Goal: Task Accomplishment & Management: Use online tool/utility

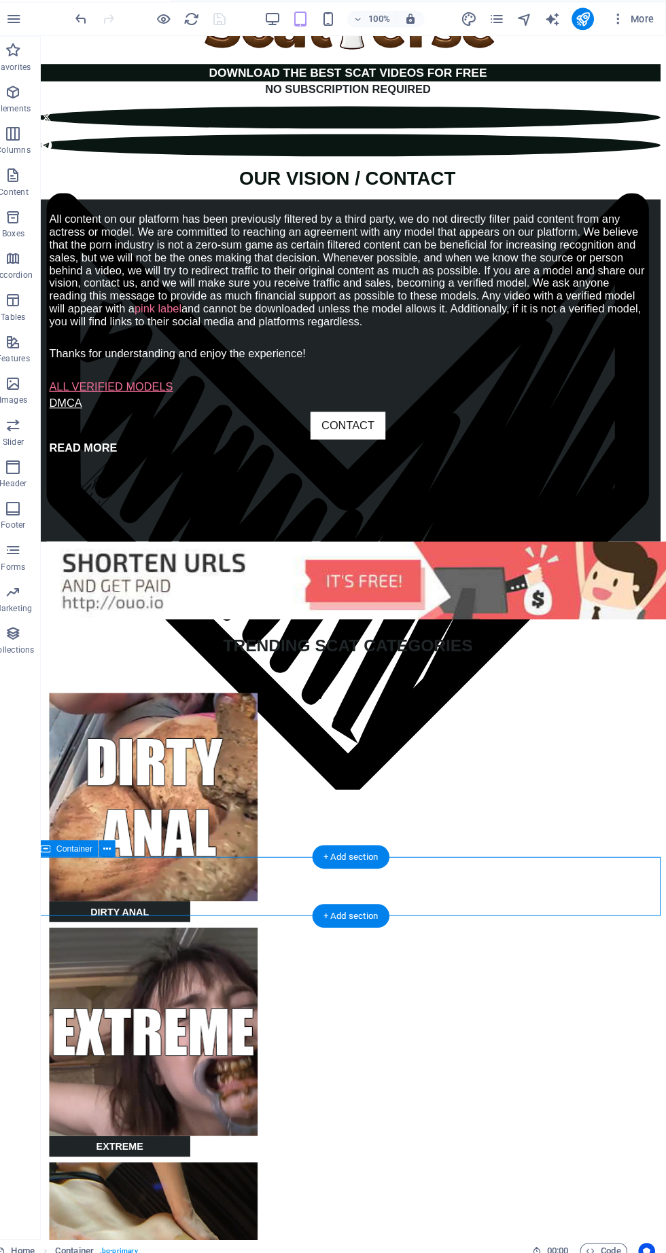
scroll to position [0, 5]
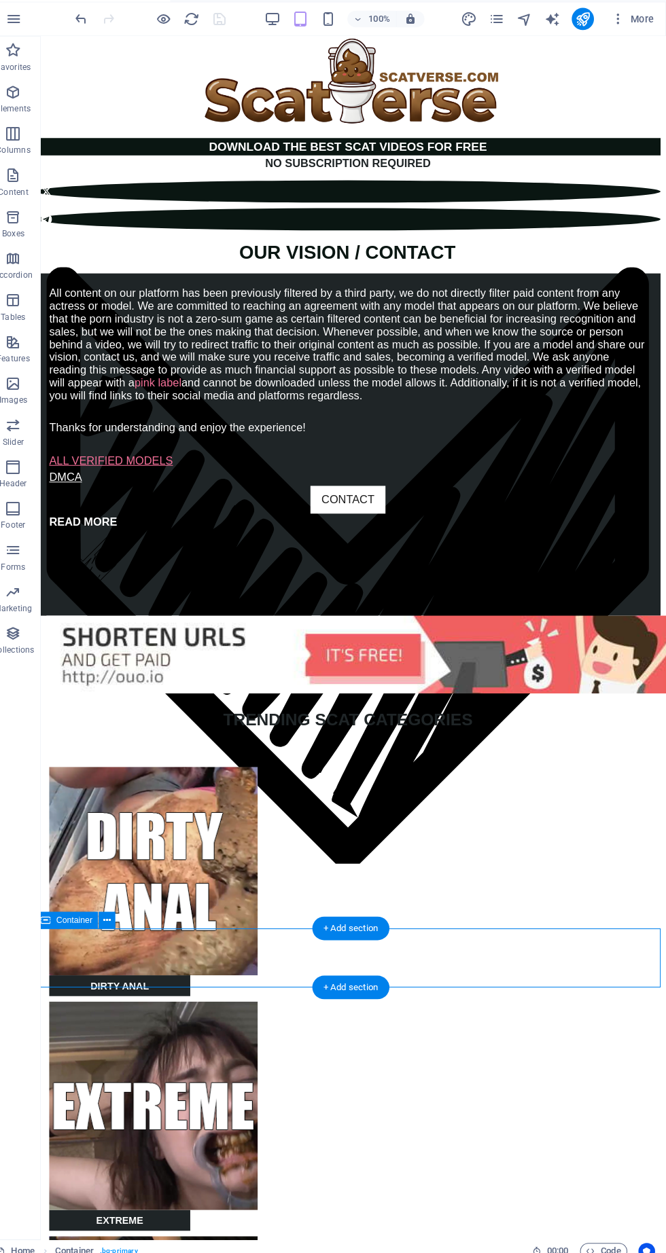
click at [338, 234] on div "OUR VISION / CONTACT" at bounding box center [341, 557] width 590 height 647
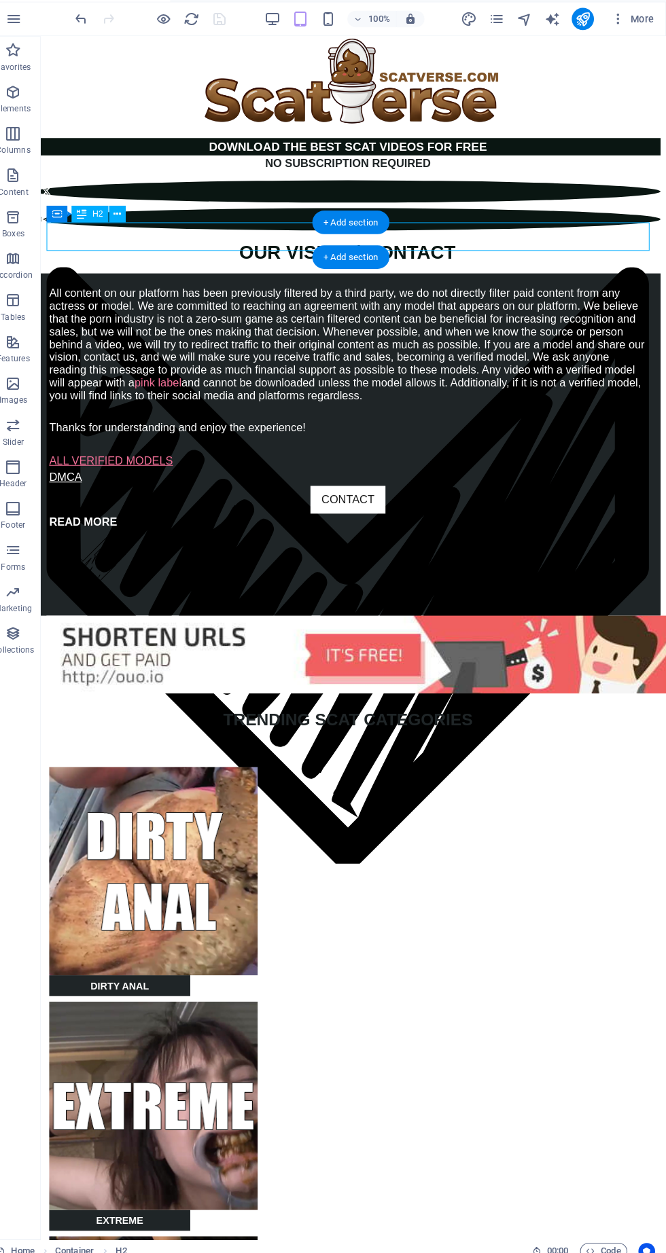
click at [124, 268] on div "All content on our platform has been previously filtered by a third party, we d…" at bounding box center [340, 435] width 611 height 335
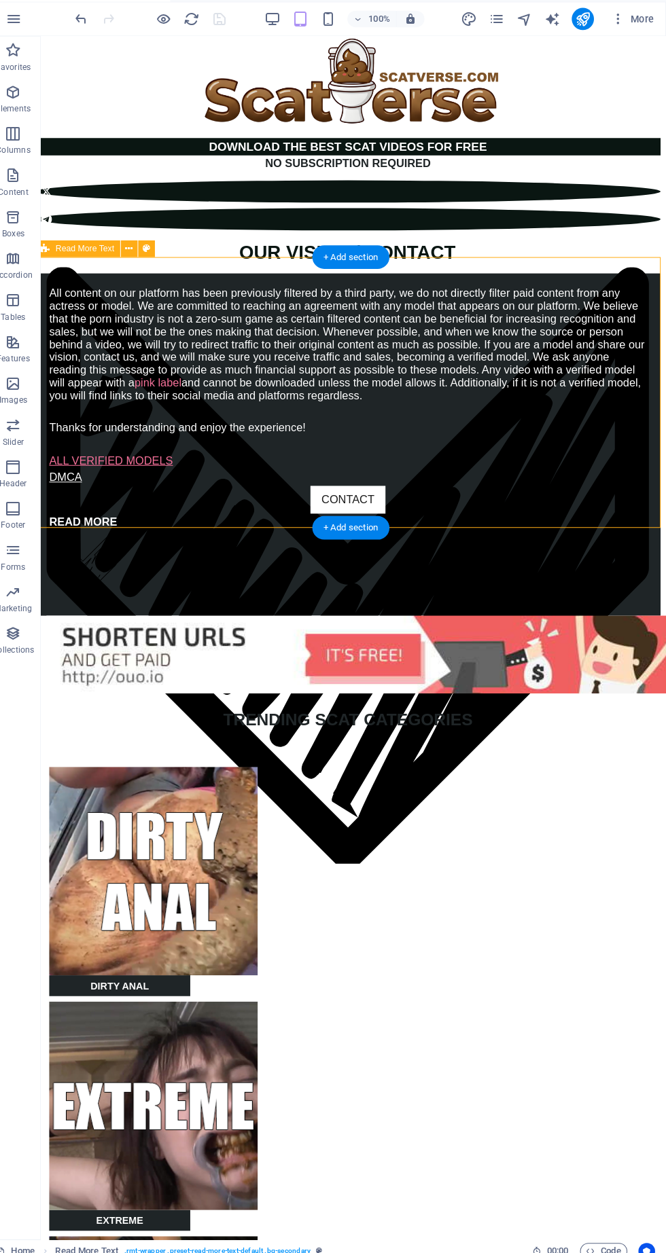
click at [162, 262] on button at bounding box center [157, 262] width 16 height 16
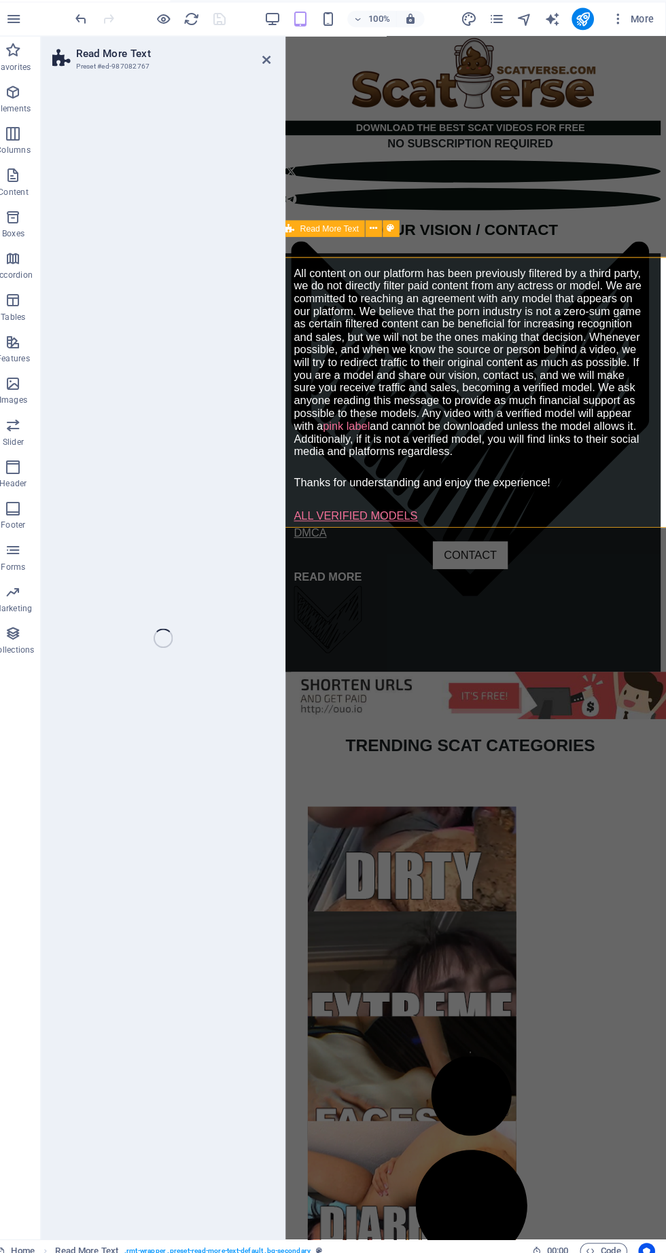
select select "px"
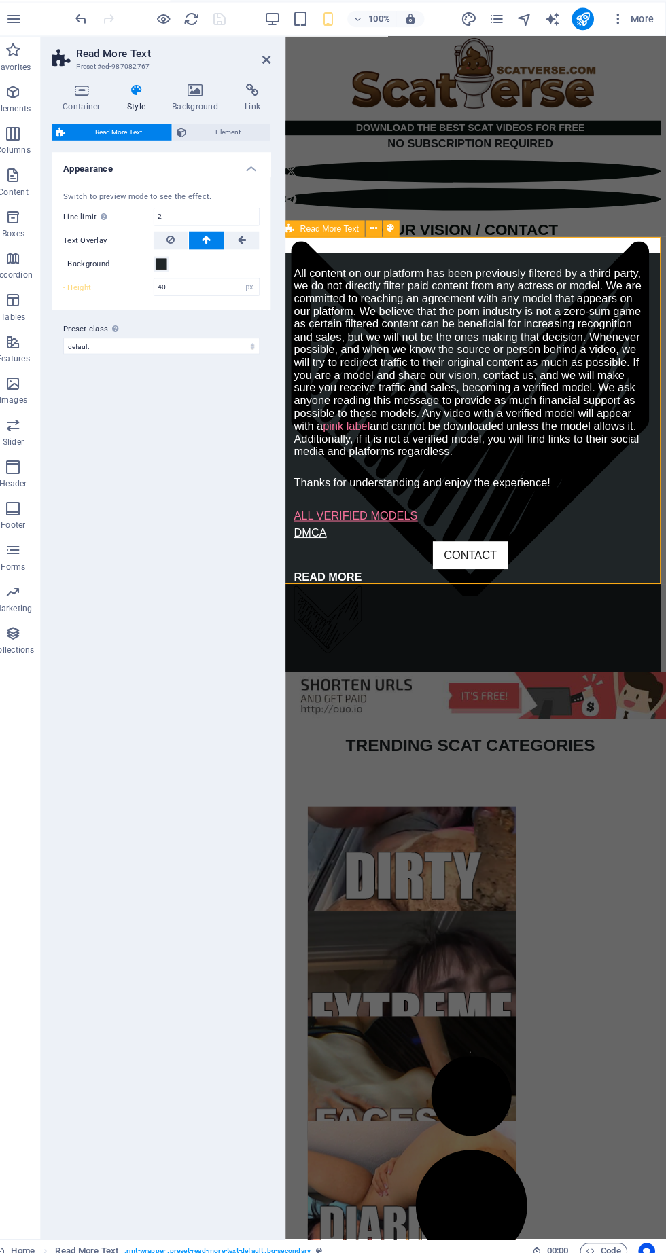
scroll to position [0, 0]
click at [243, 407] on div "Variants Default Appearance Switch to preview mode to see the effect. Line limi…" at bounding box center [172, 694] width 214 height 1053
click at [382, 183] on div at bounding box center [465, 182] width 372 height 49
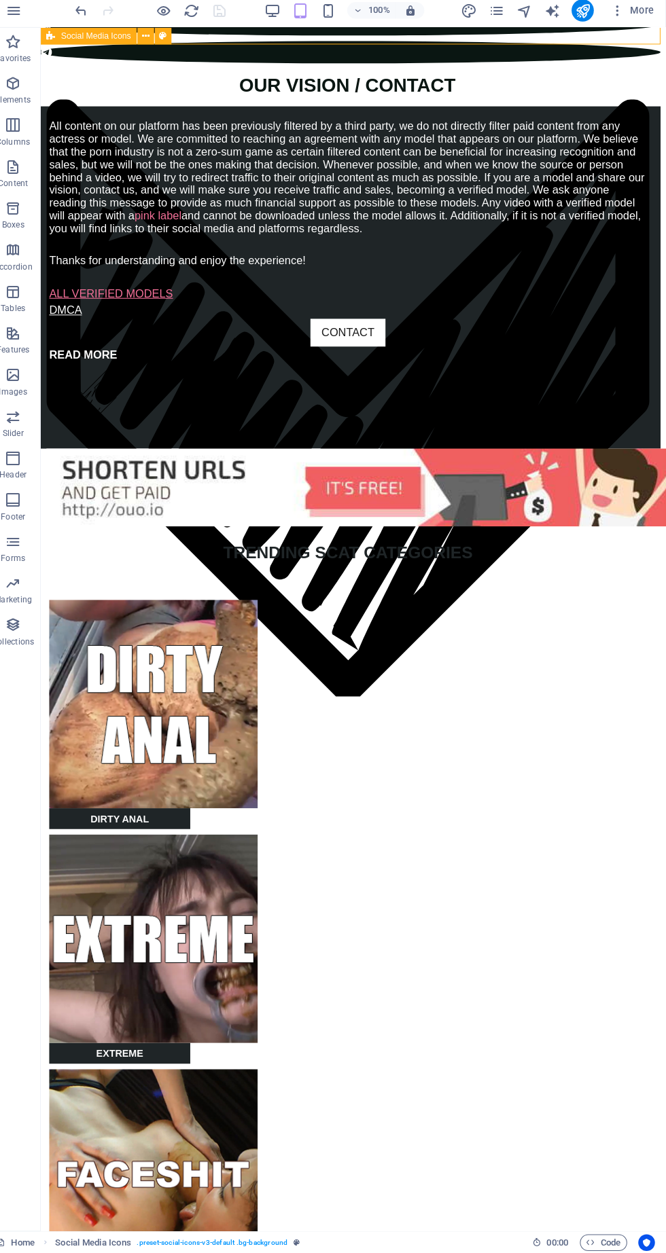
scroll to position [148, 5]
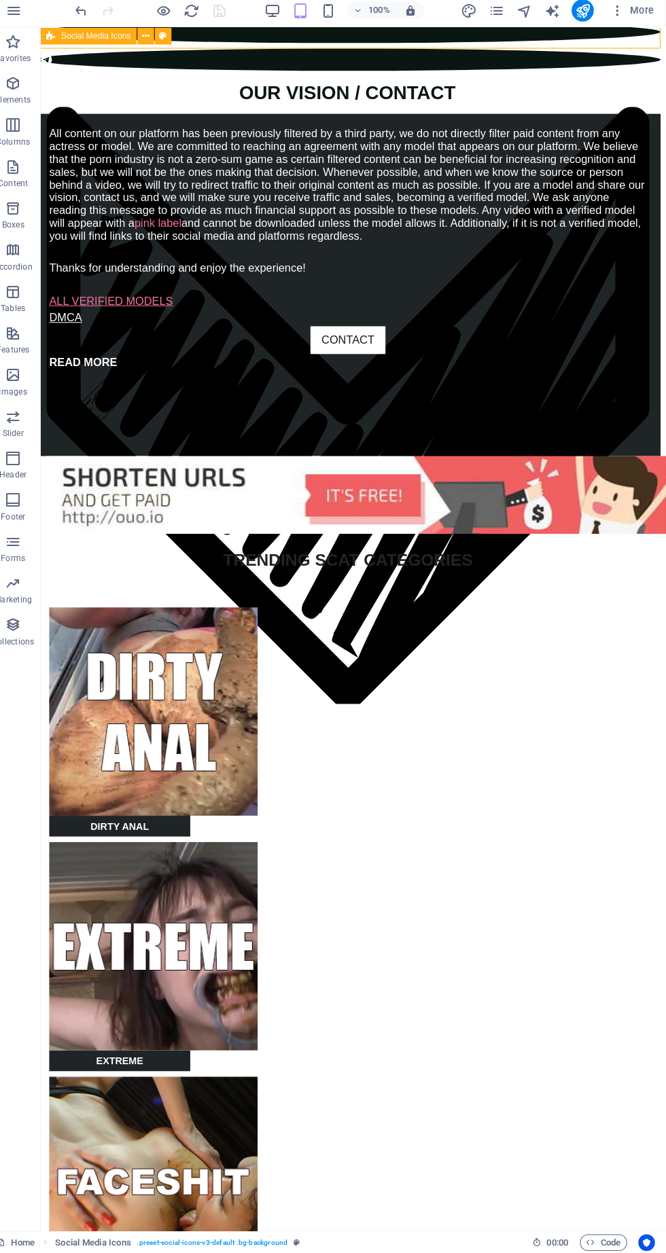
click at [503, 39] on icon "pages" at bounding box center [500, 38] width 16 height 16
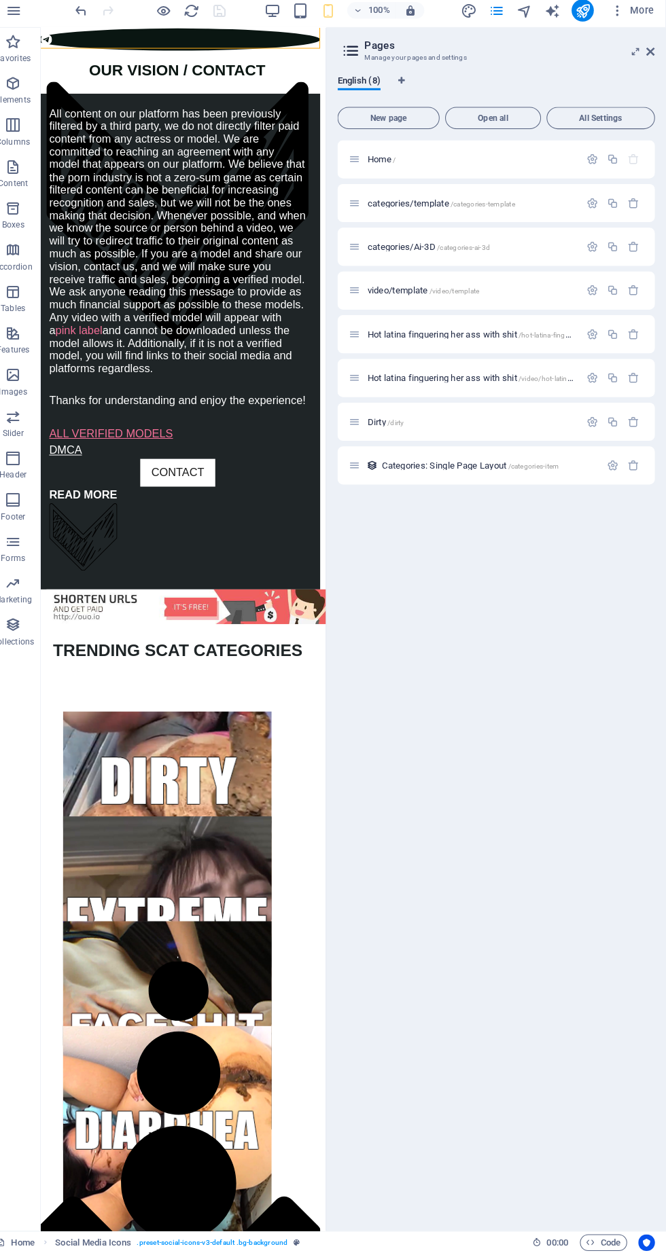
scroll to position [127, 5]
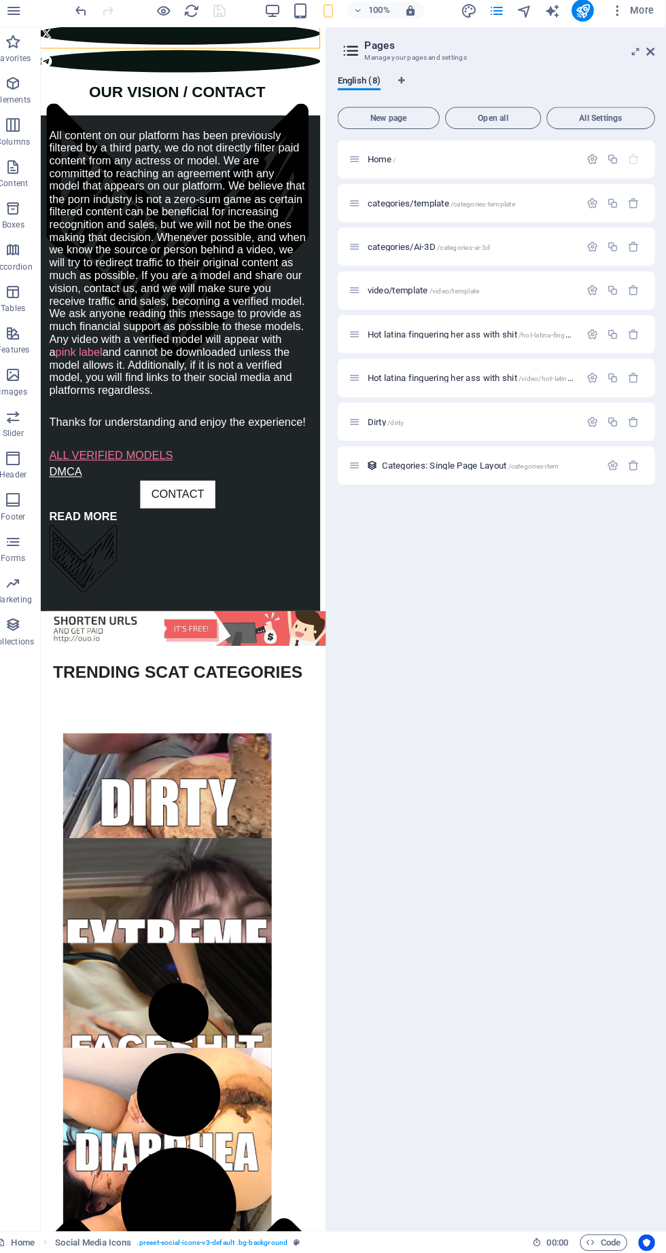
click at [426, 227] on span "categories/template /categories-template" at bounding box center [446, 226] width 144 height 10
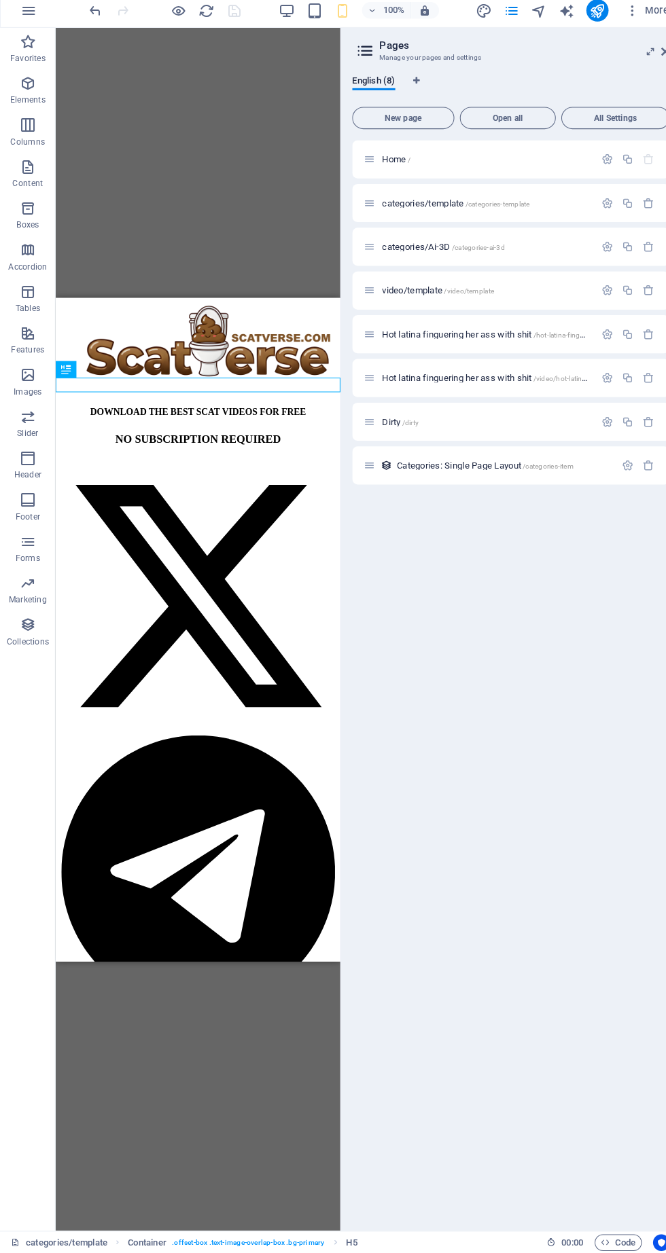
scroll to position [30, 0]
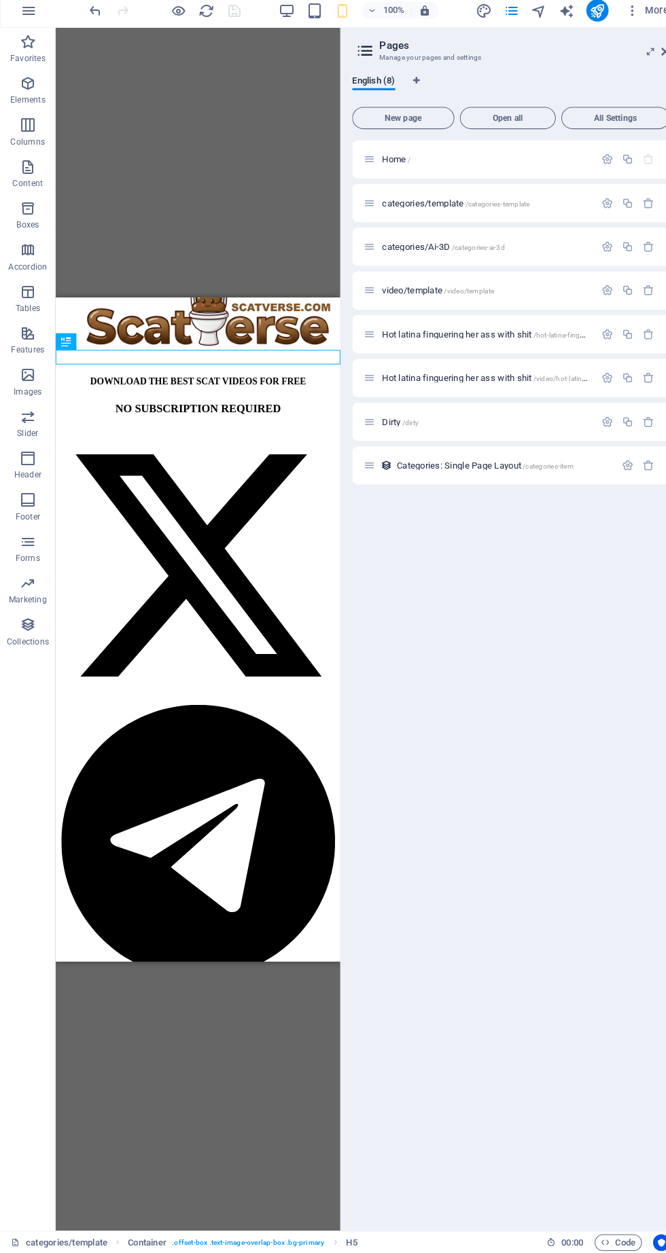
click at [384, 180] on span "Home /" at bounding box center [388, 183] width 28 height 10
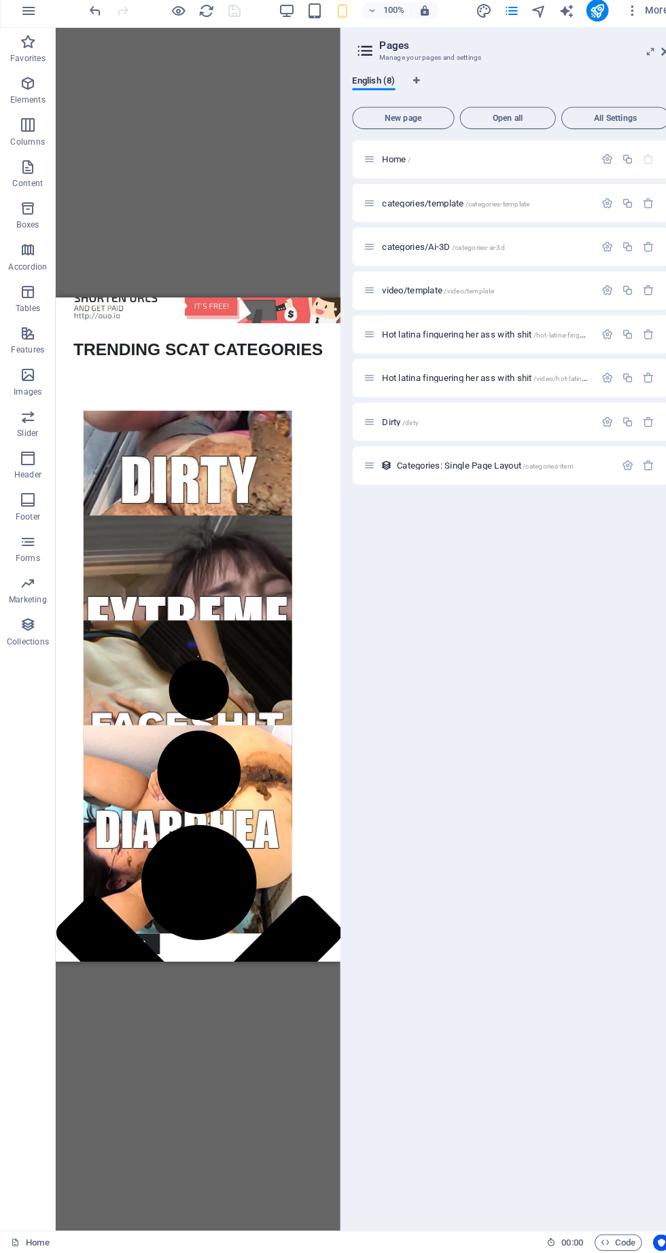
scroll to position [0, 0]
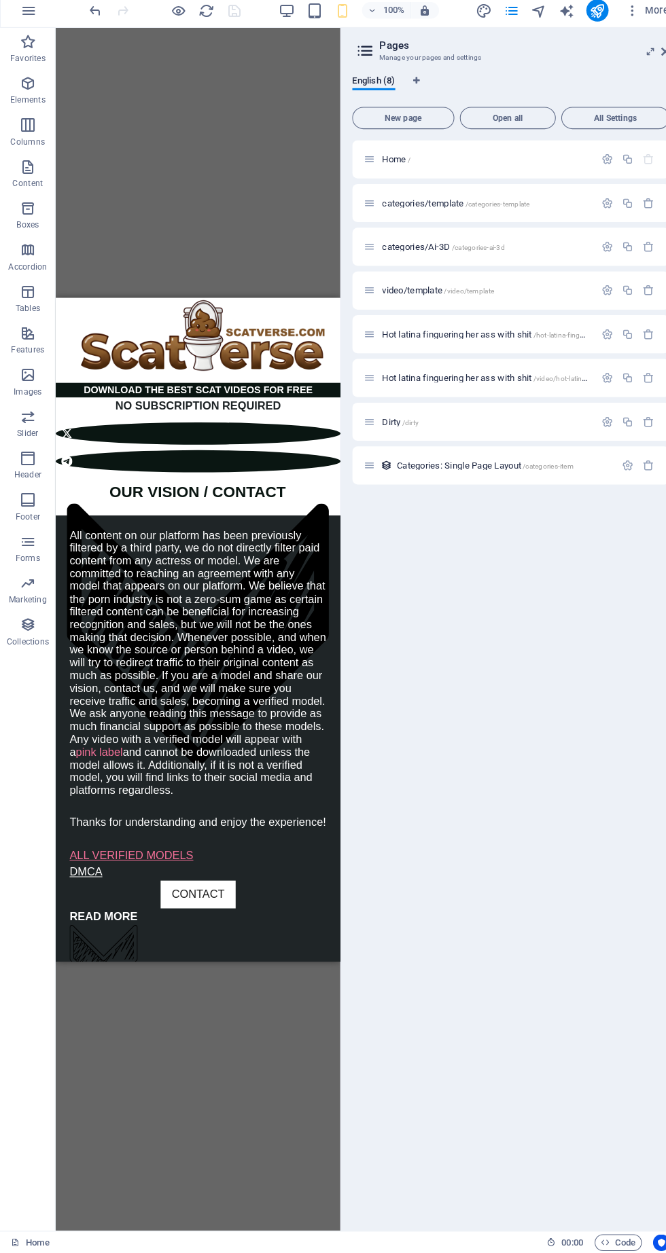
click at [650, 77] on icon at bounding box center [651, 77] width 8 height 11
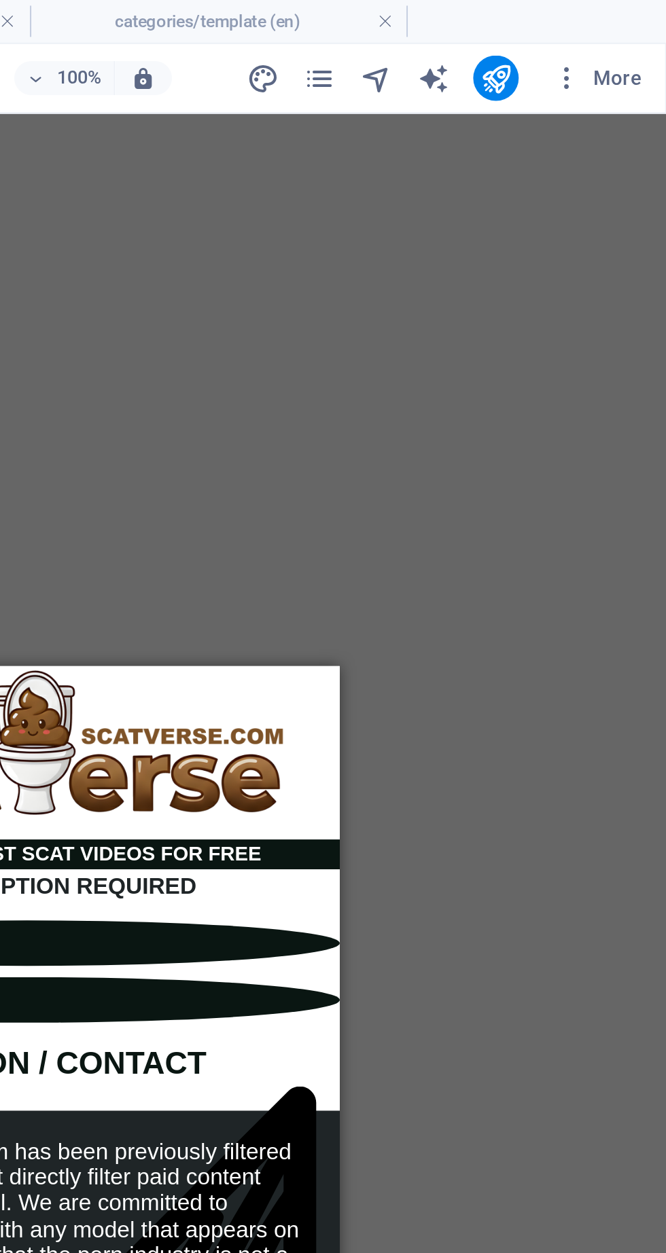
click at [635, 31] on span "More" at bounding box center [632, 38] width 43 height 14
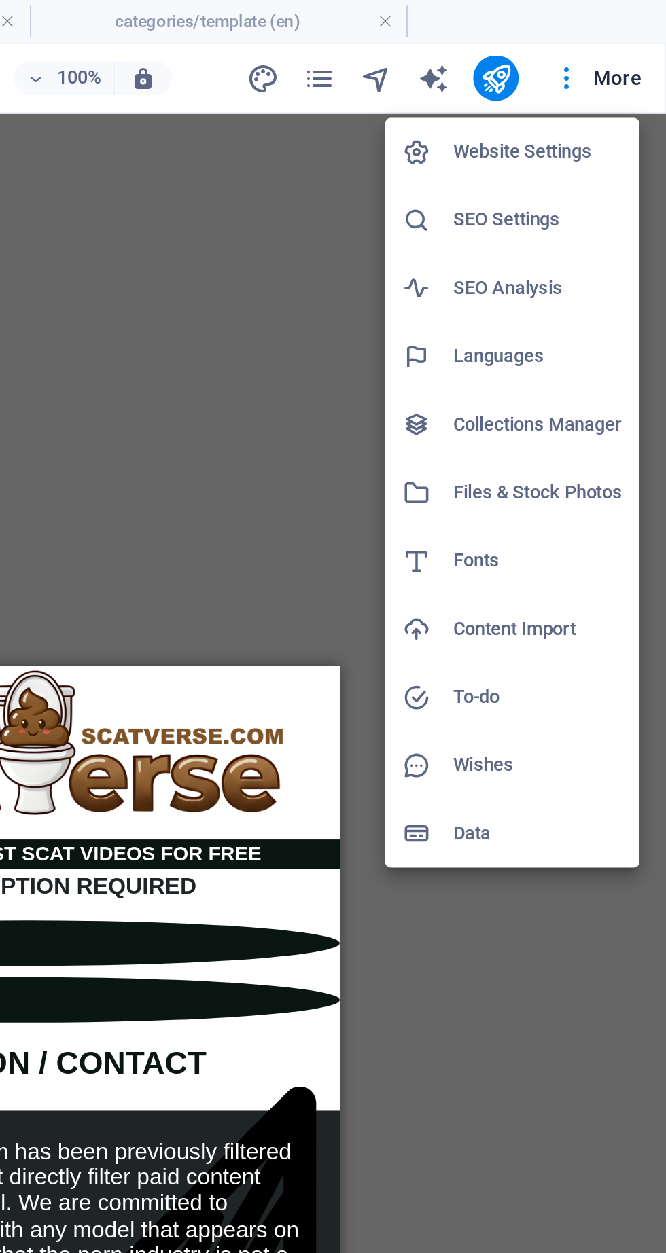
click at [632, 234] on h6 "Files & Stock Photos" at bounding box center [604, 236] width 81 height 16
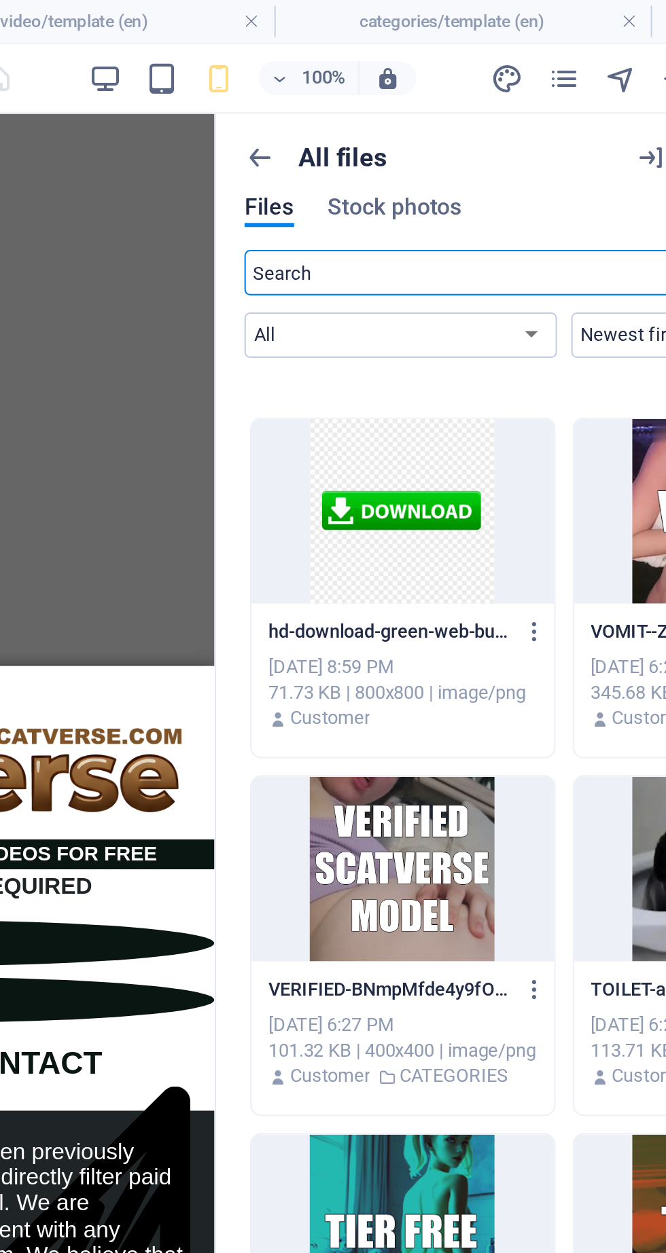
click at [353, 69] on icon "button" at bounding box center [354, 75] width 15 height 15
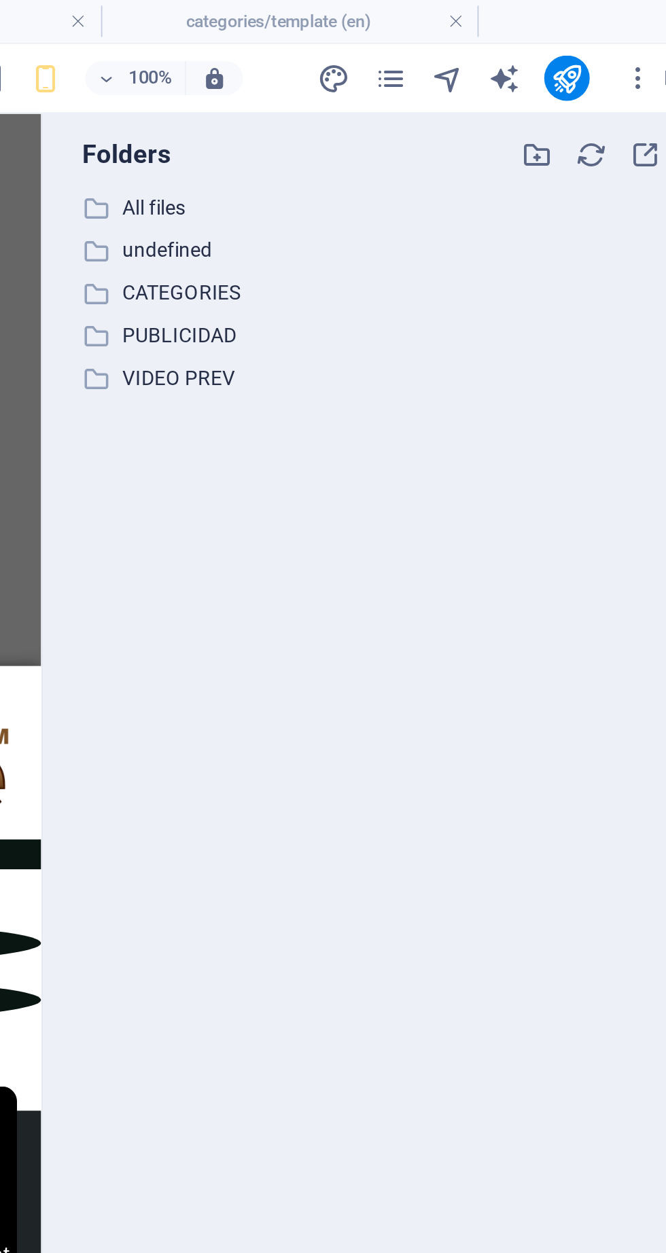
click at [412, 96] on p "All files" at bounding box center [501, 100] width 258 height 16
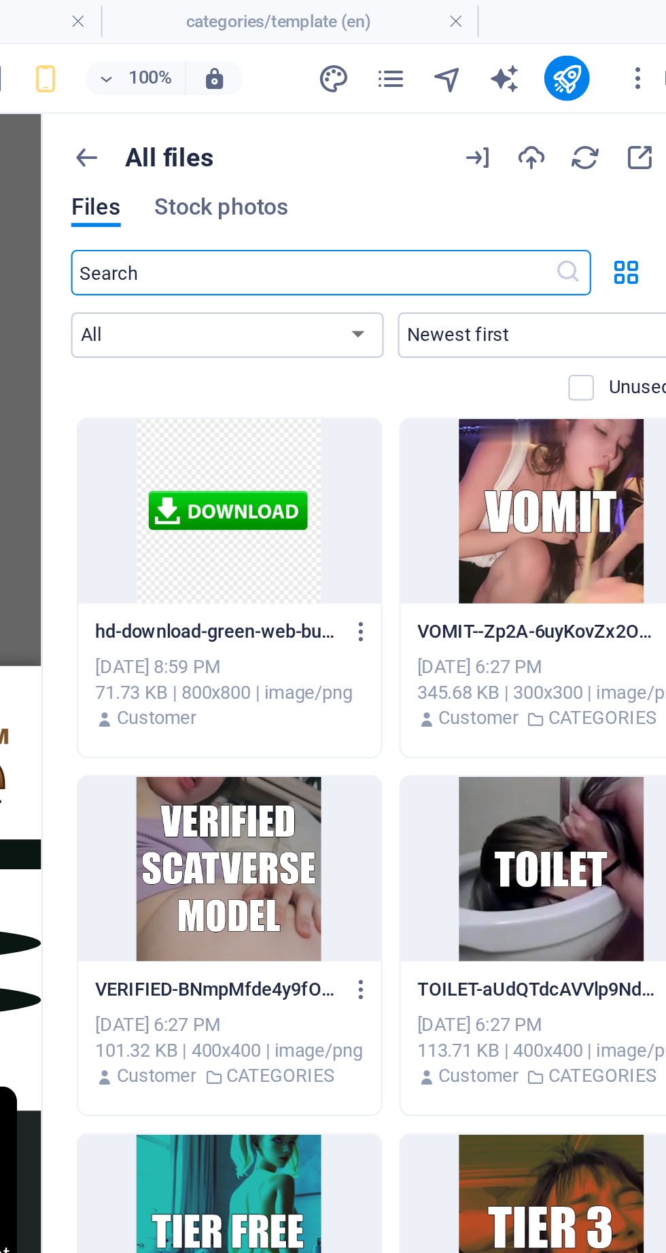
click at [567, 77] on icon "button" at bounding box center [567, 75] width 15 height 15
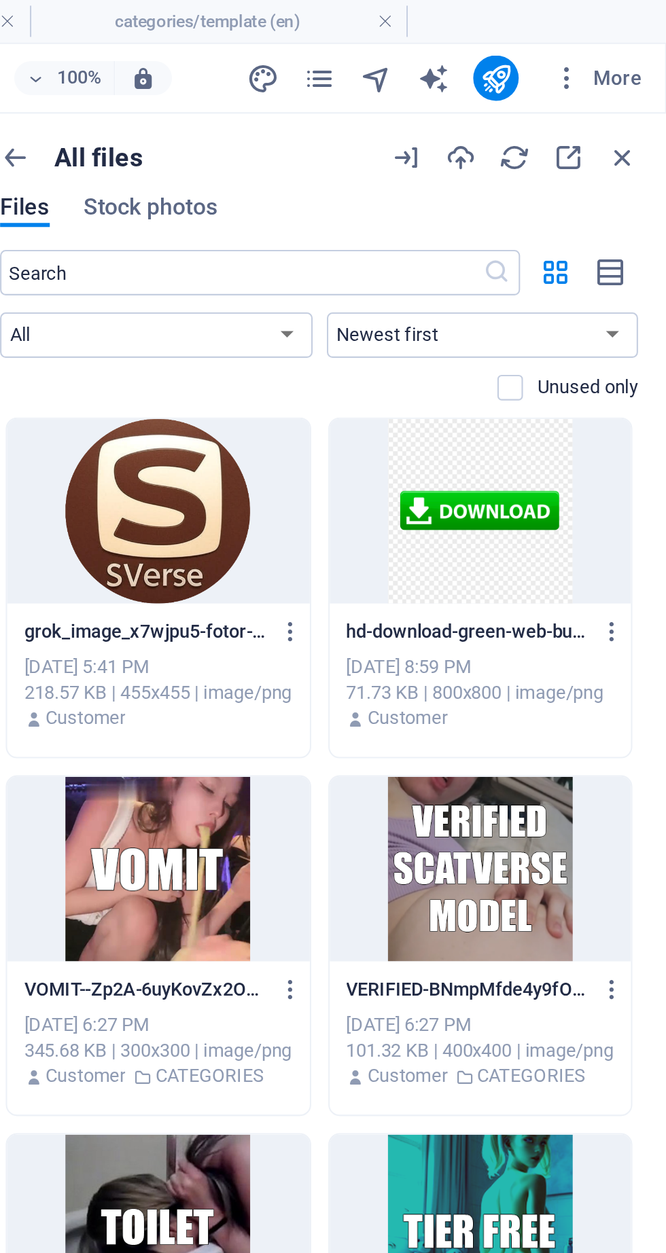
click at [651, 75] on icon "button" at bounding box center [644, 75] width 15 height 15
